Goal: Book appointment/travel/reservation

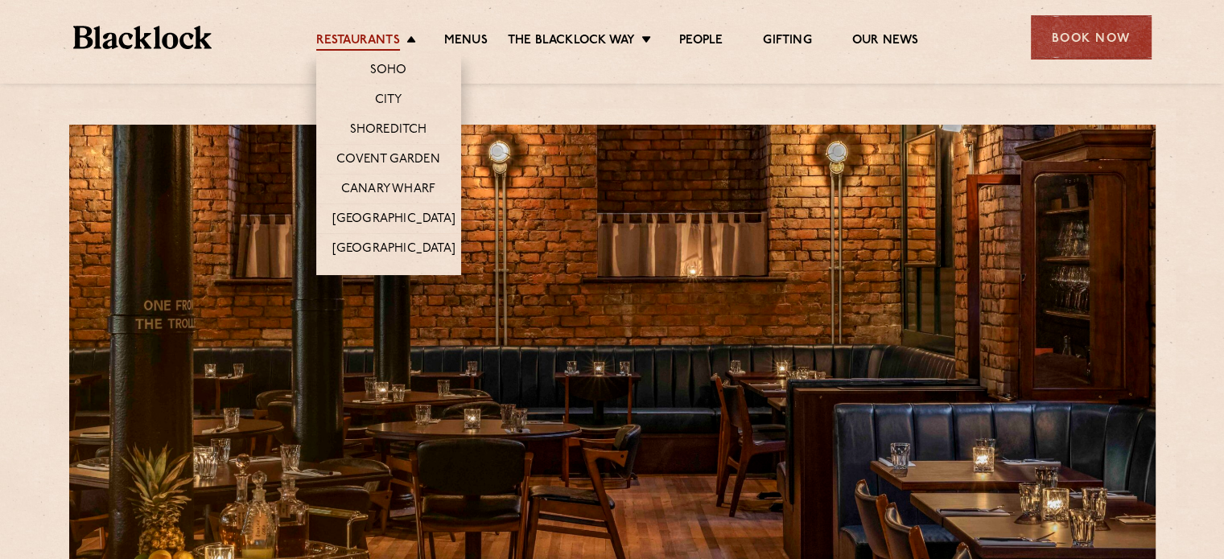
click at [389, 40] on link "Restaurants" at bounding box center [358, 42] width 84 height 18
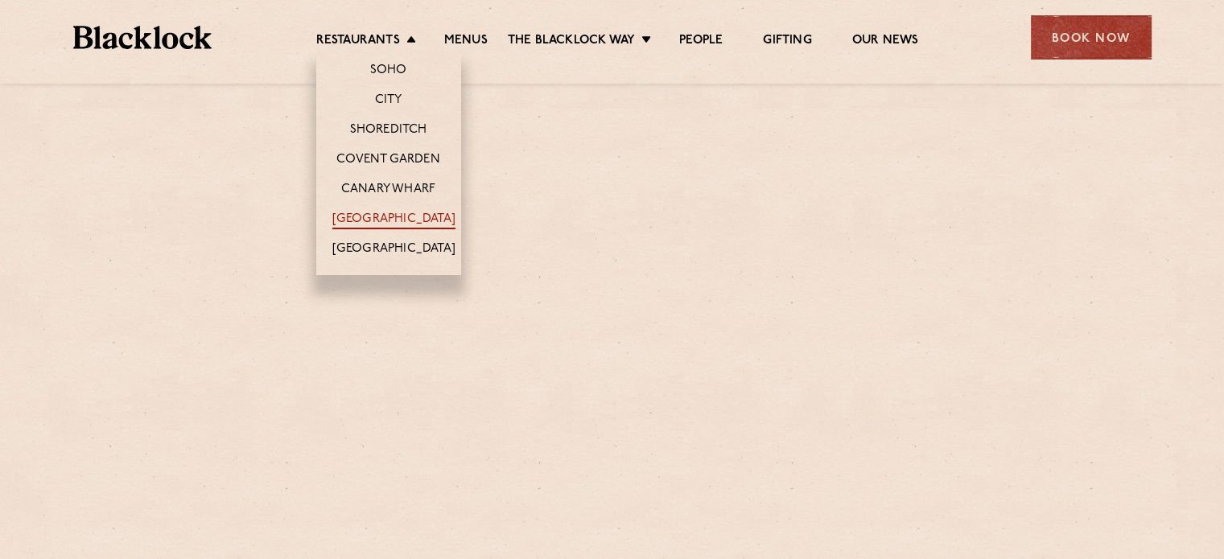
click at [364, 220] on link "[GEOGRAPHIC_DATA]" at bounding box center [393, 221] width 123 height 18
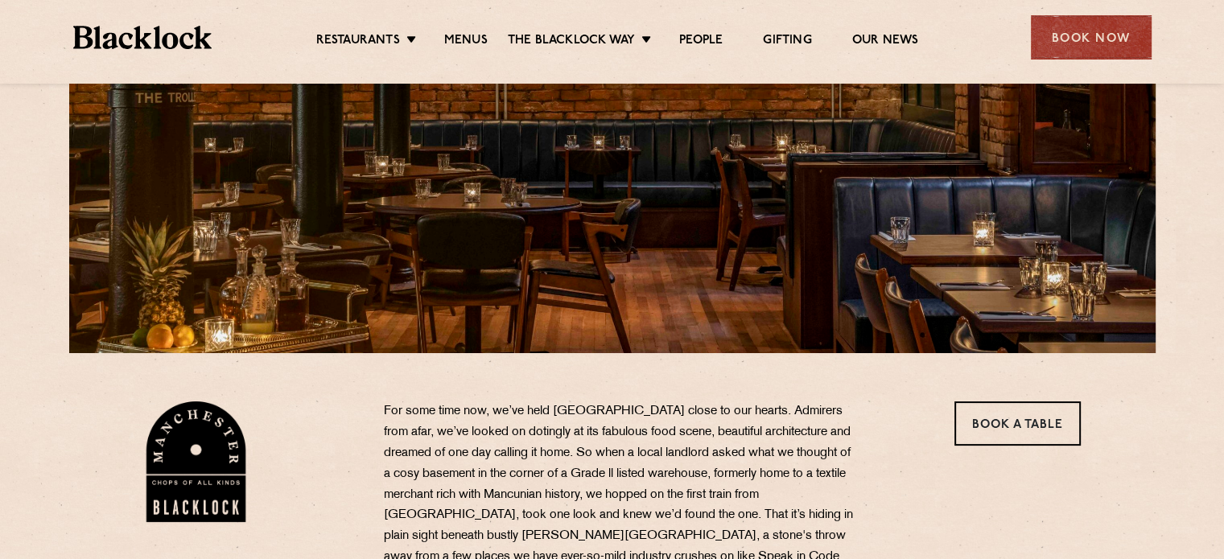
scroll to position [241, 0]
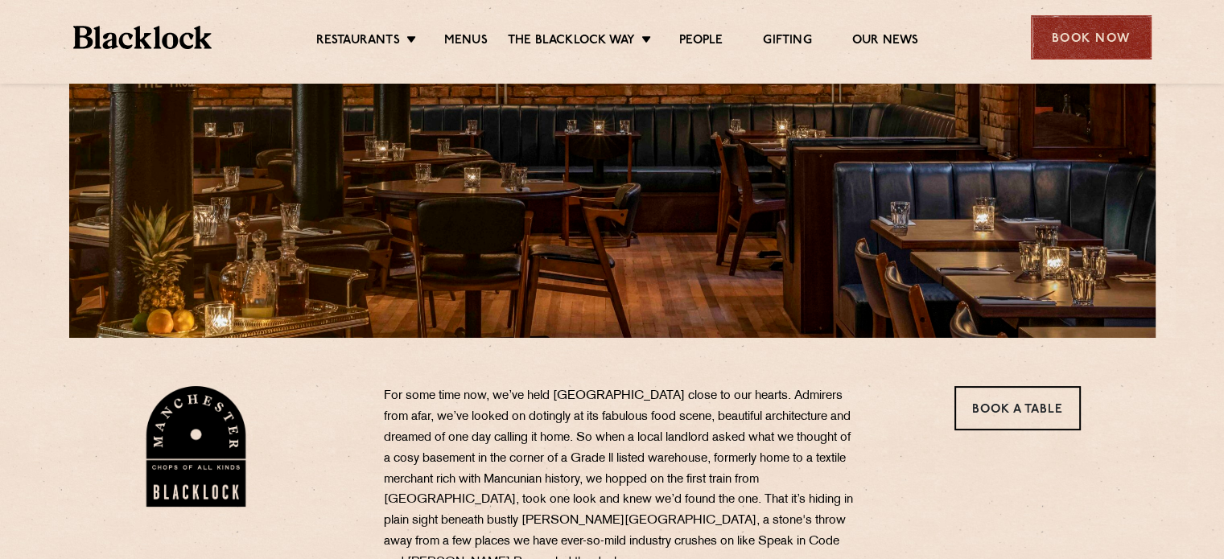
click at [1088, 41] on div "Book Now" at bounding box center [1091, 37] width 121 height 44
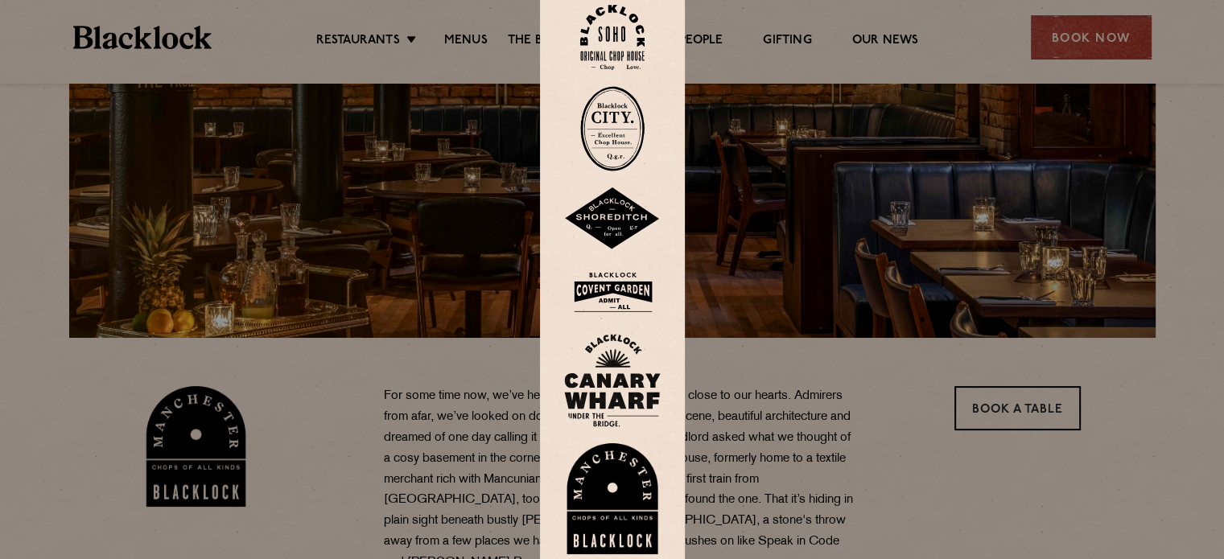
click at [586, 521] on img at bounding box center [612, 499] width 97 height 111
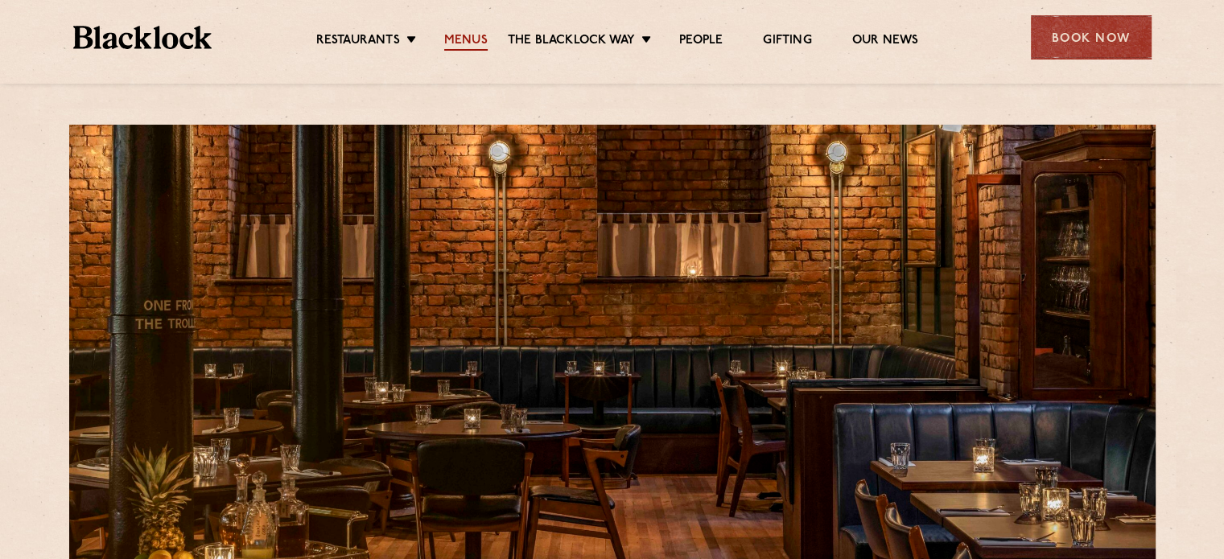
click at [467, 44] on link "Menus" at bounding box center [465, 42] width 43 height 18
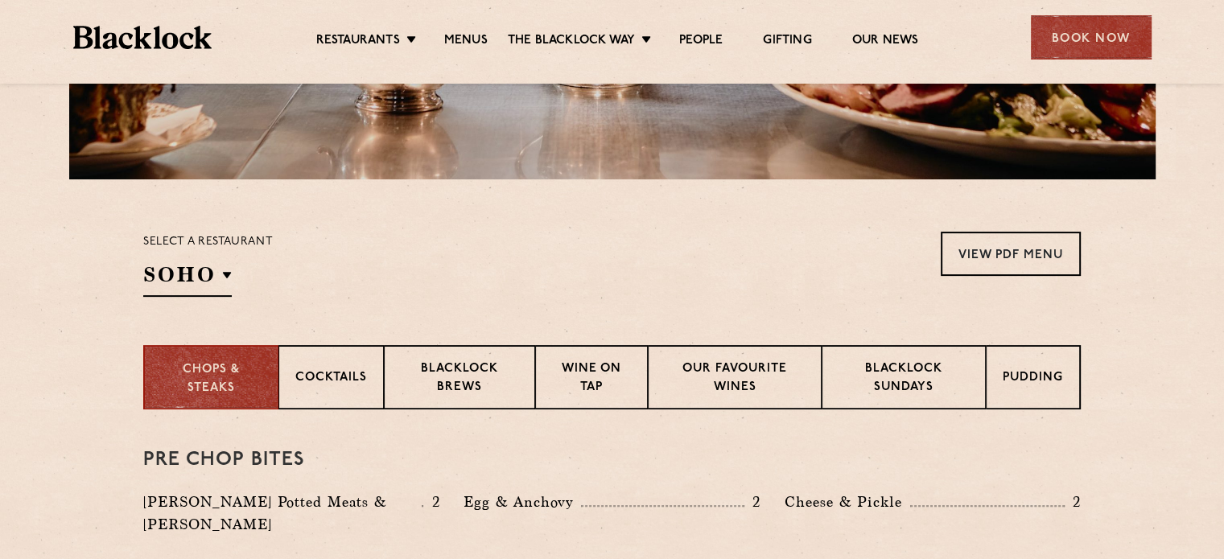
scroll to position [483, 0]
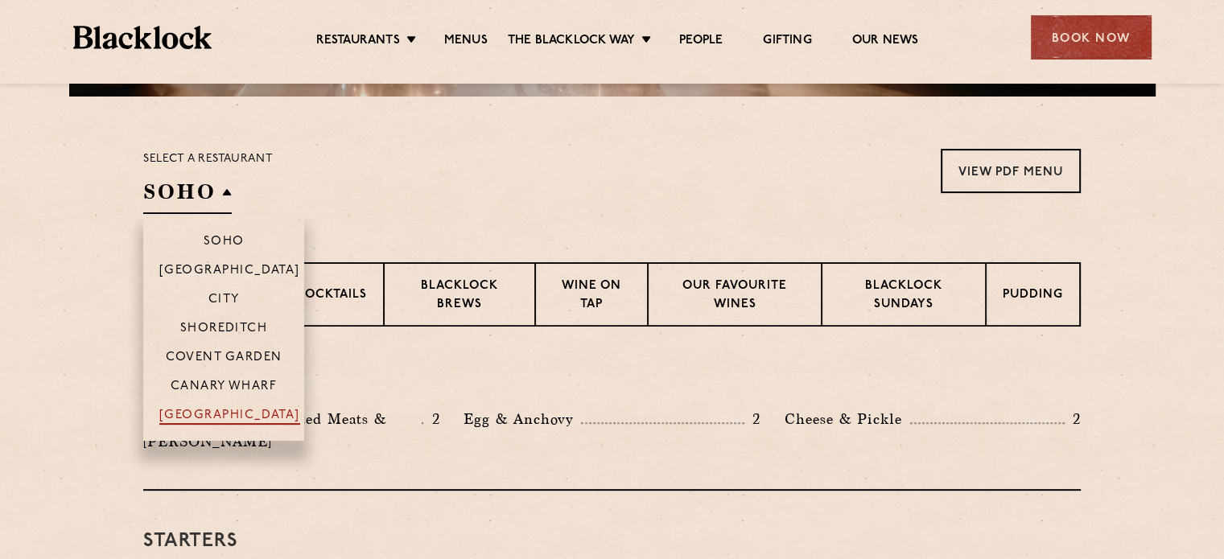
click at [221, 418] on p "[GEOGRAPHIC_DATA]" at bounding box center [229, 417] width 141 height 16
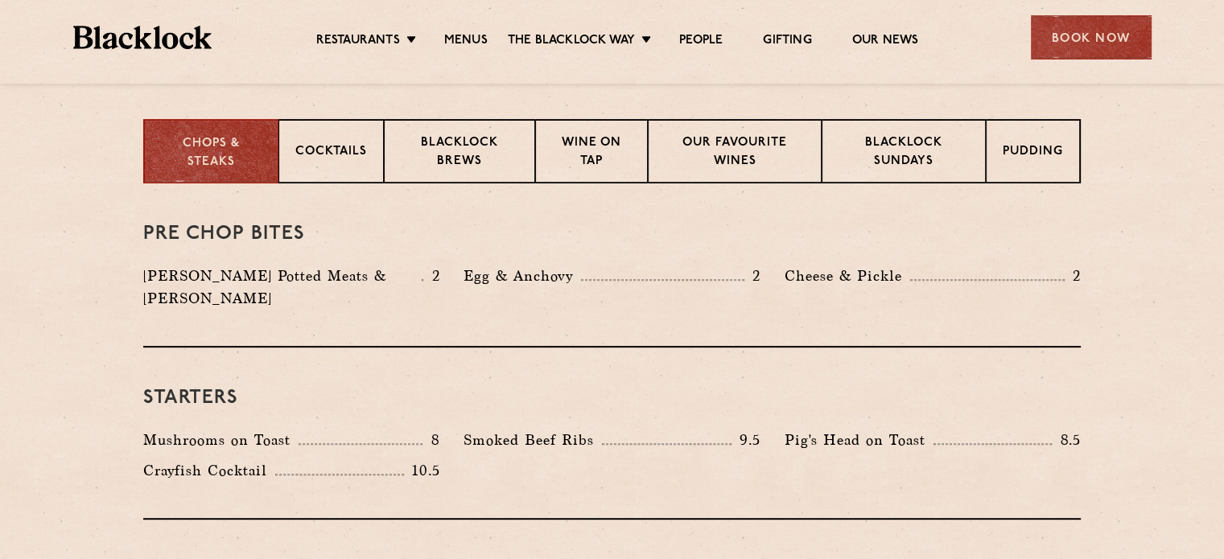
scroll to position [644, 0]
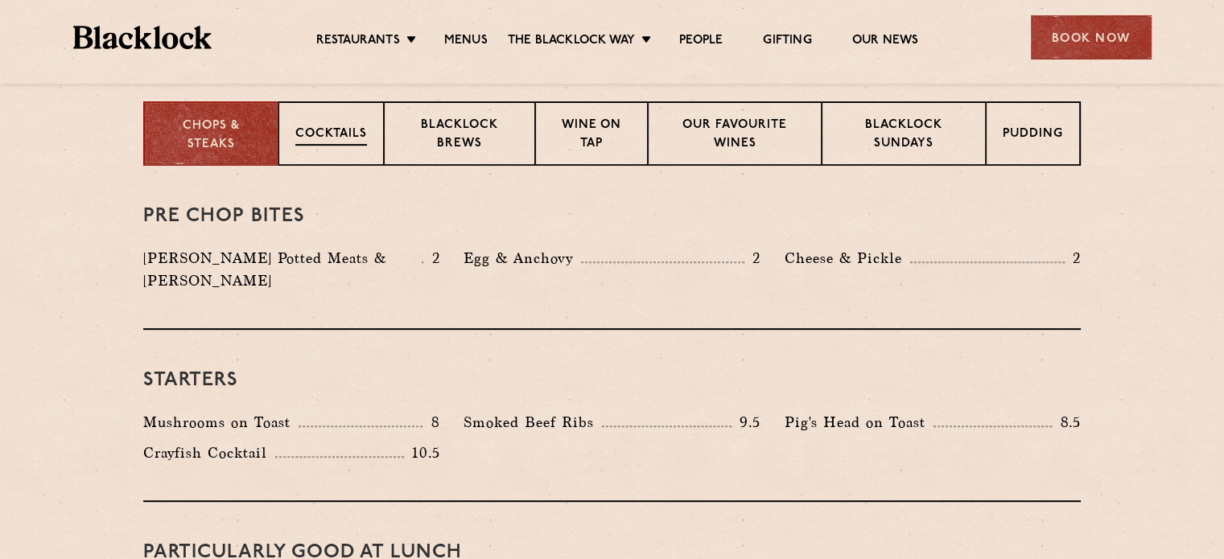
click at [339, 134] on p "Cocktails" at bounding box center [331, 136] width 72 height 20
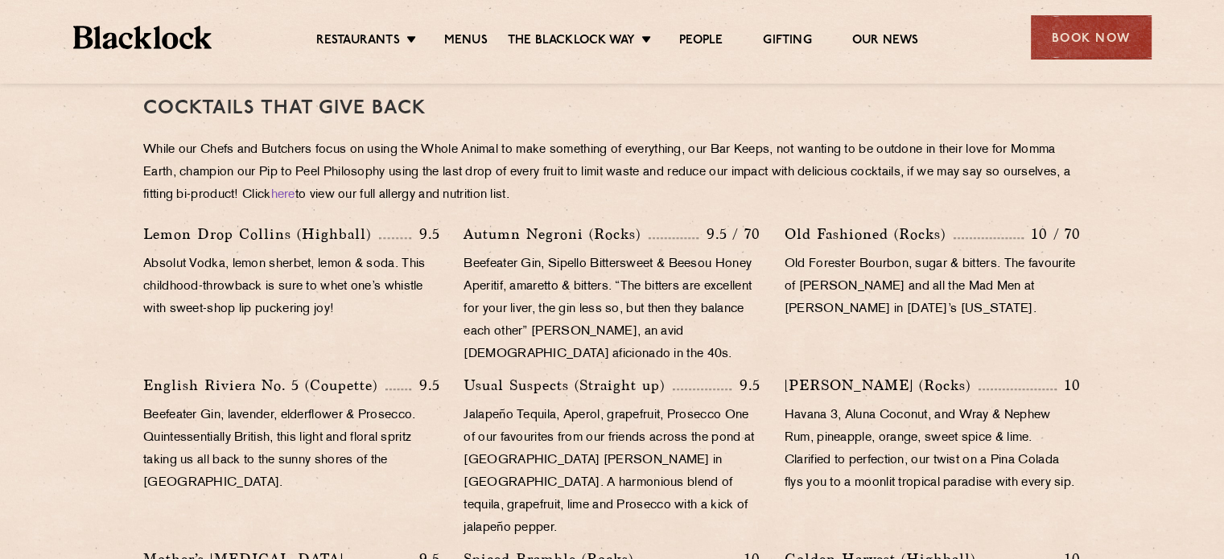
scroll to position [724, 0]
